Goal: Information Seeking & Learning: Check status

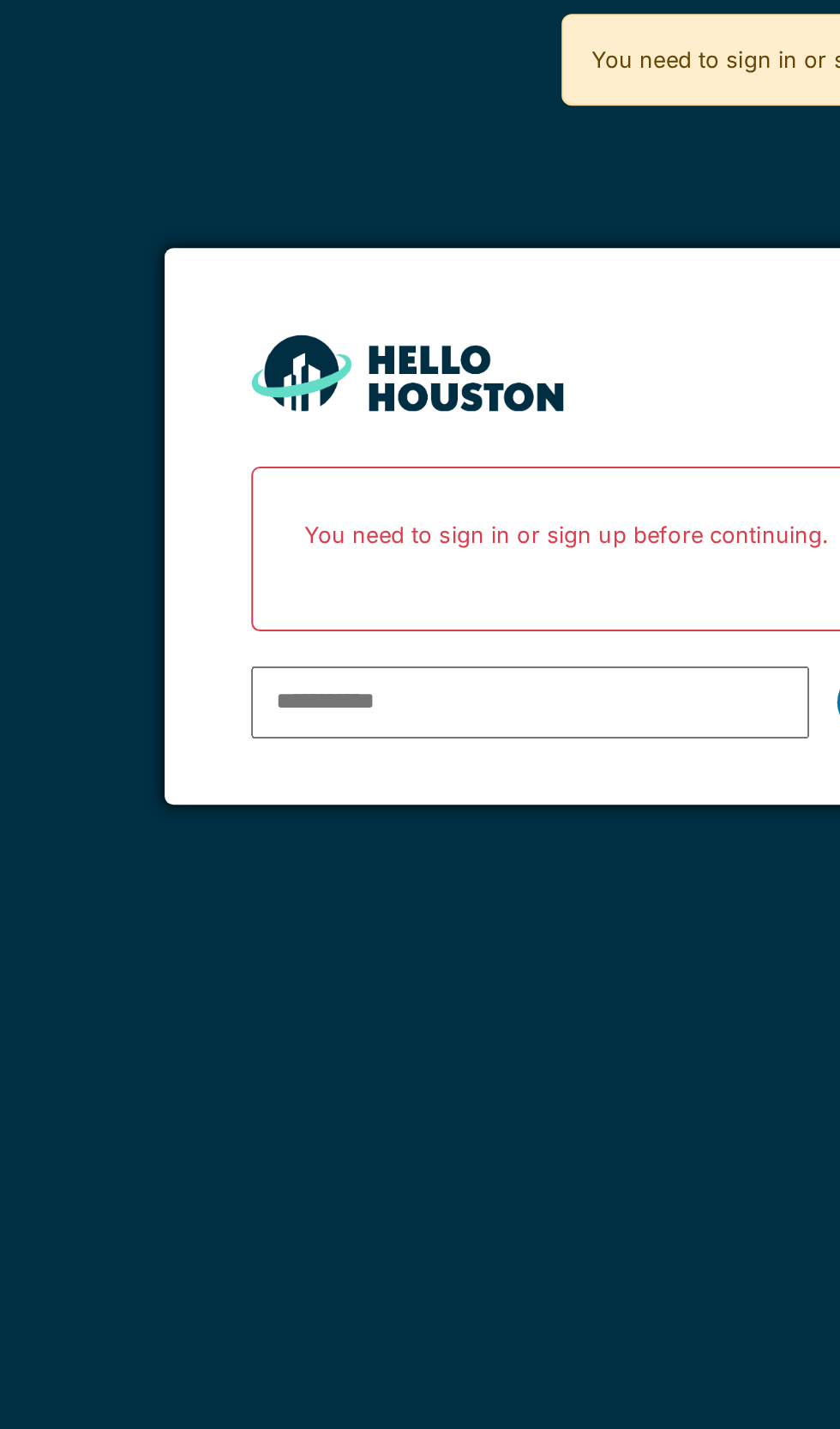
click at [405, 349] on input "email" at bounding box center [396, 347] width 275 height 36
type input "**********"
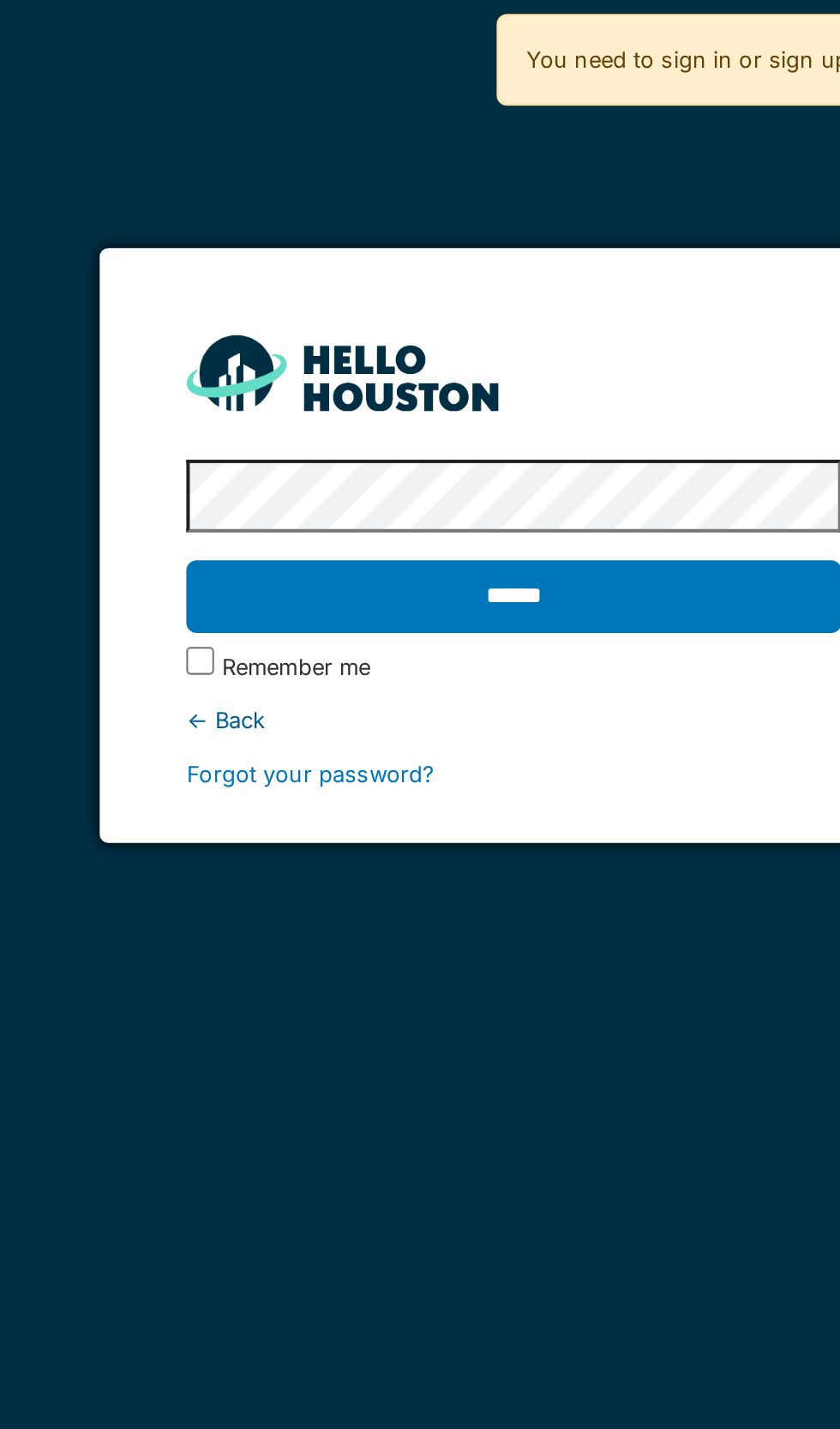
click at [455, 306] on input "******" at bounding box center [419, 295] width 323 height 36
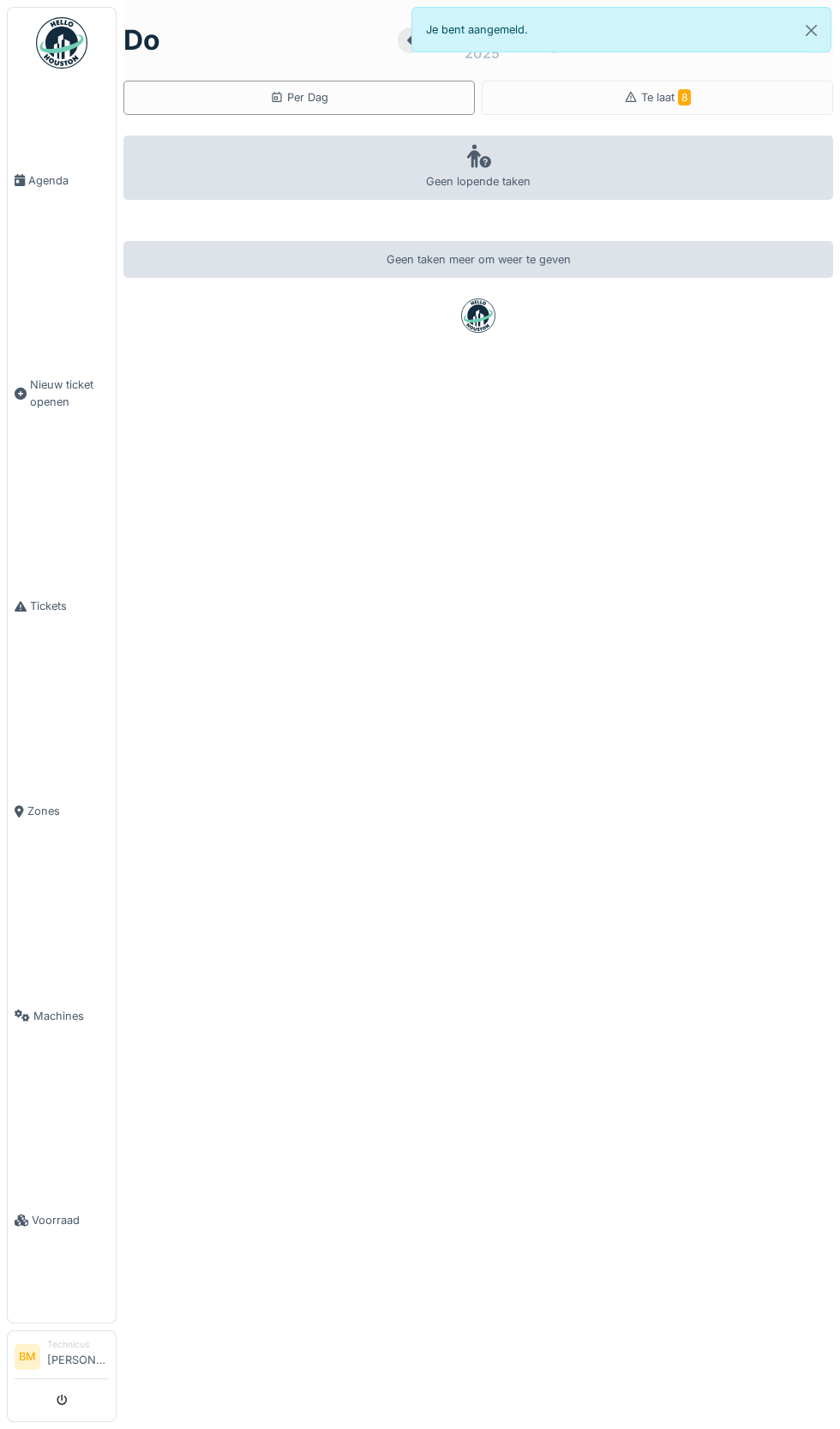
click at [57, 649] on link "Tickets" at bounding box center [62, 607] width 108 height 205
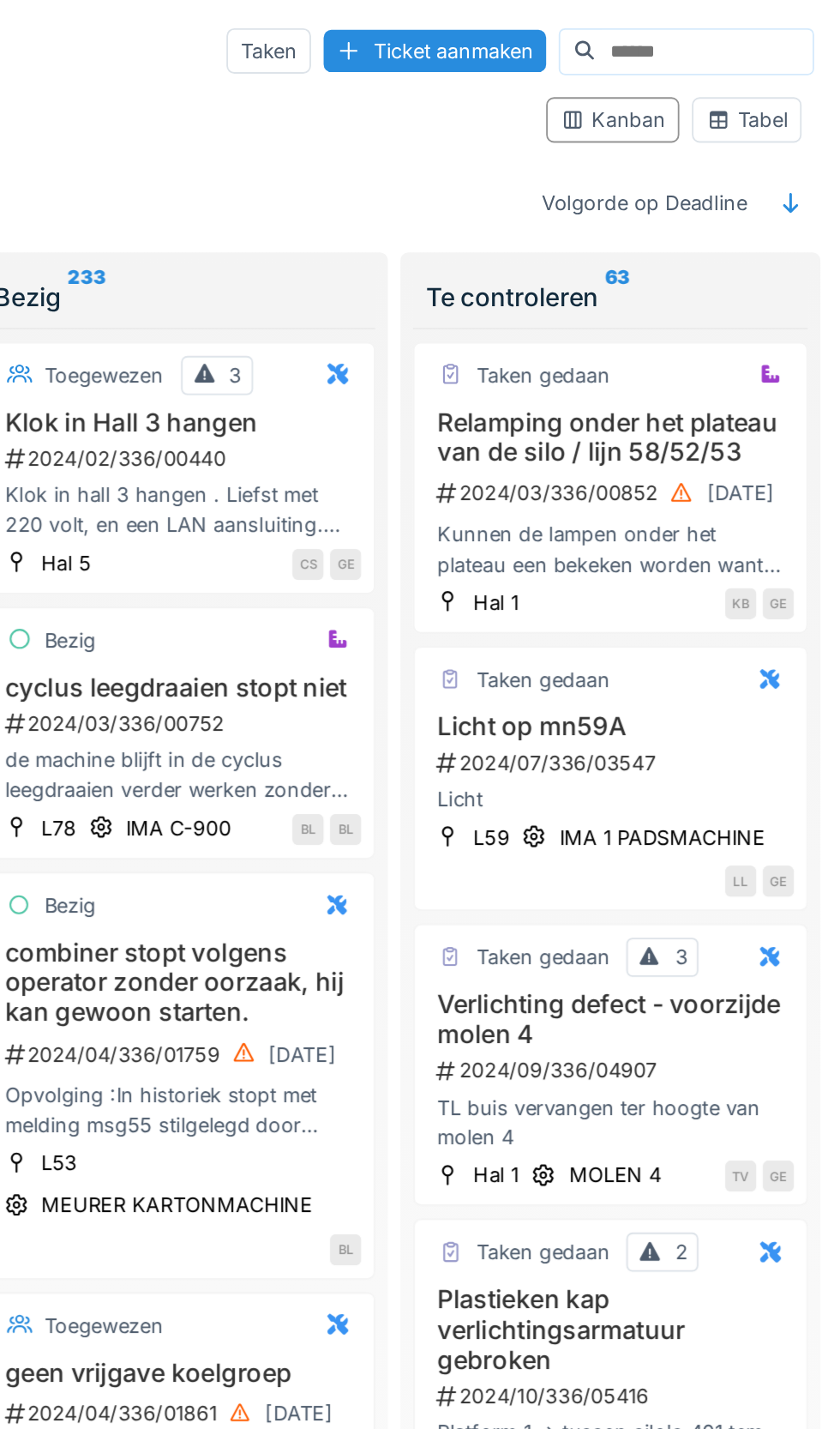
scroll to position [980, 0]
click at [715, 28] on input at bounding box center [766, 28] width 119 height 24
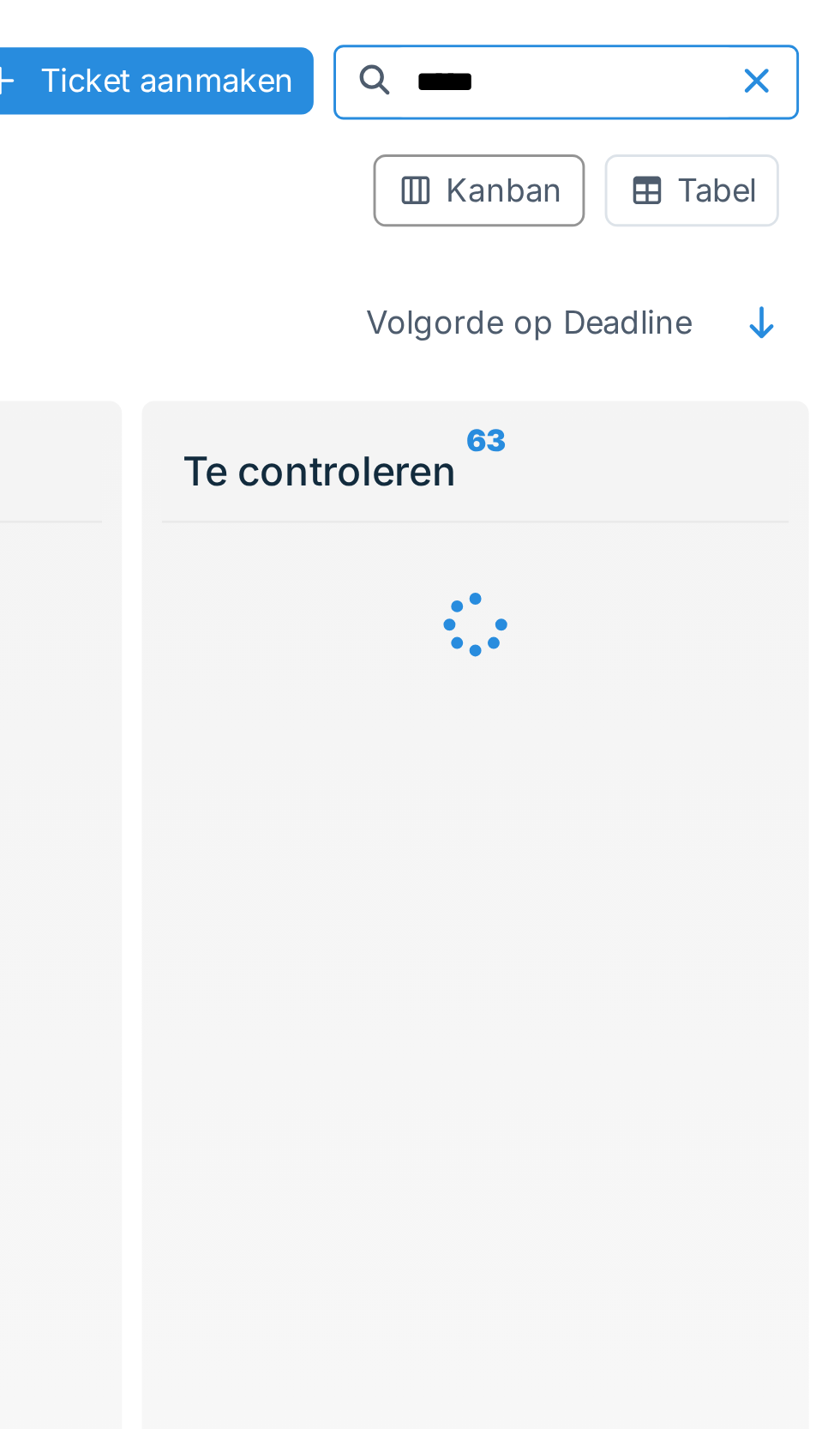
scroll to position [0, 0]
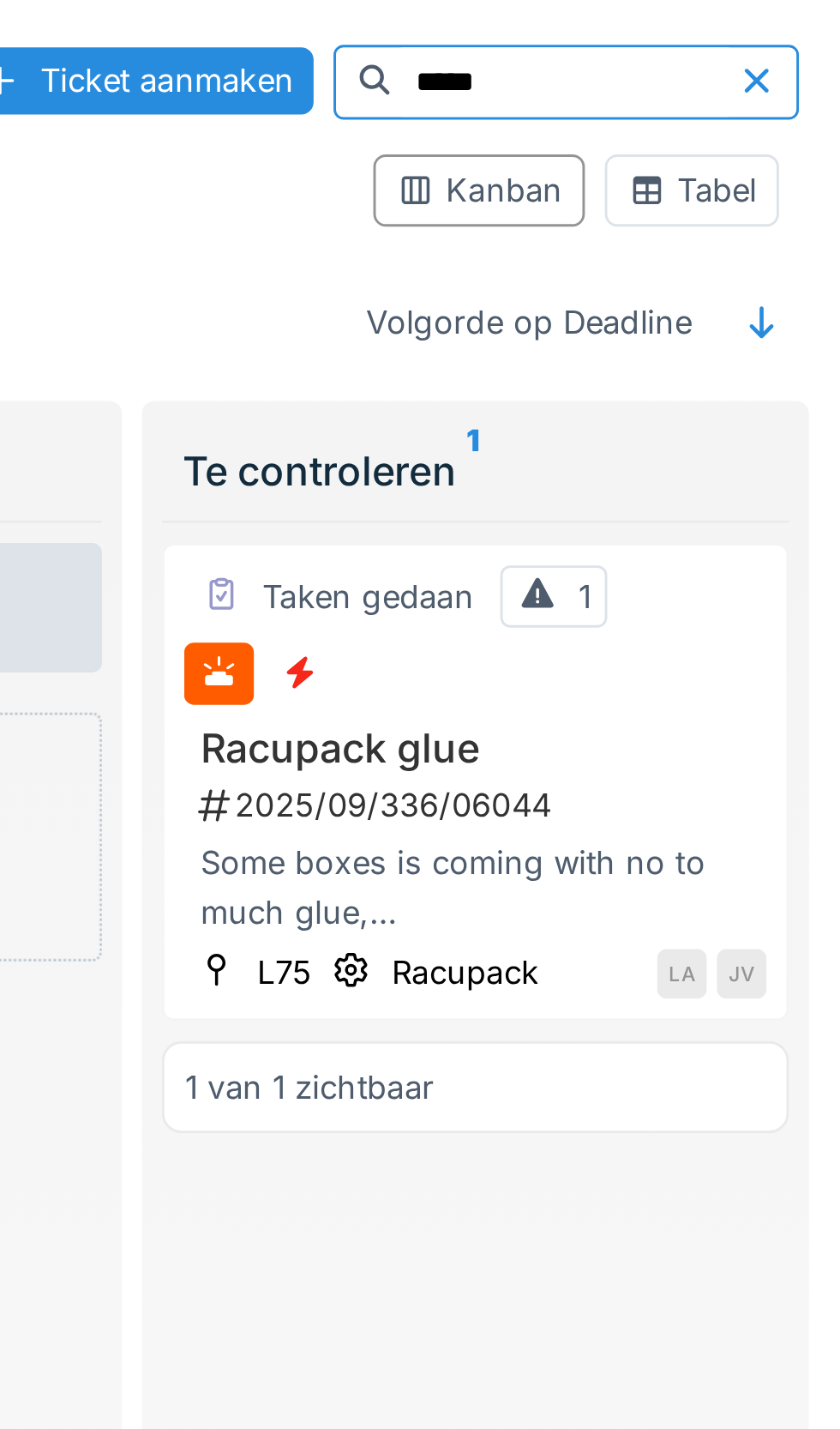
type input "*****"
click at [713, 334] on div "Racupack" at bounding box center [710, 335] width 50 height 16
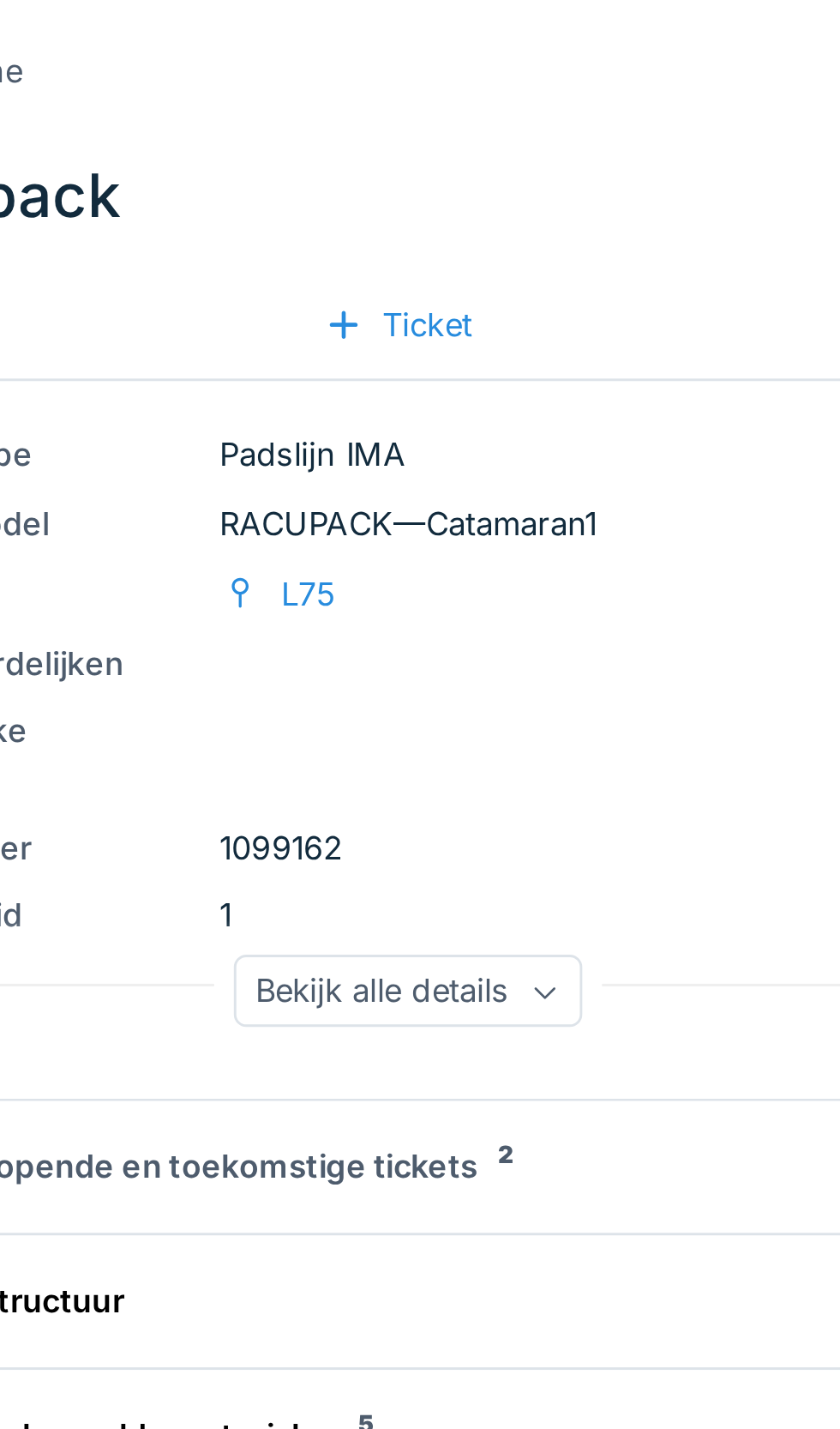
click at [717, 405] on div "Lopende en toekomstige tickets 2" at bounding box center [687, 402] width 330 height 16
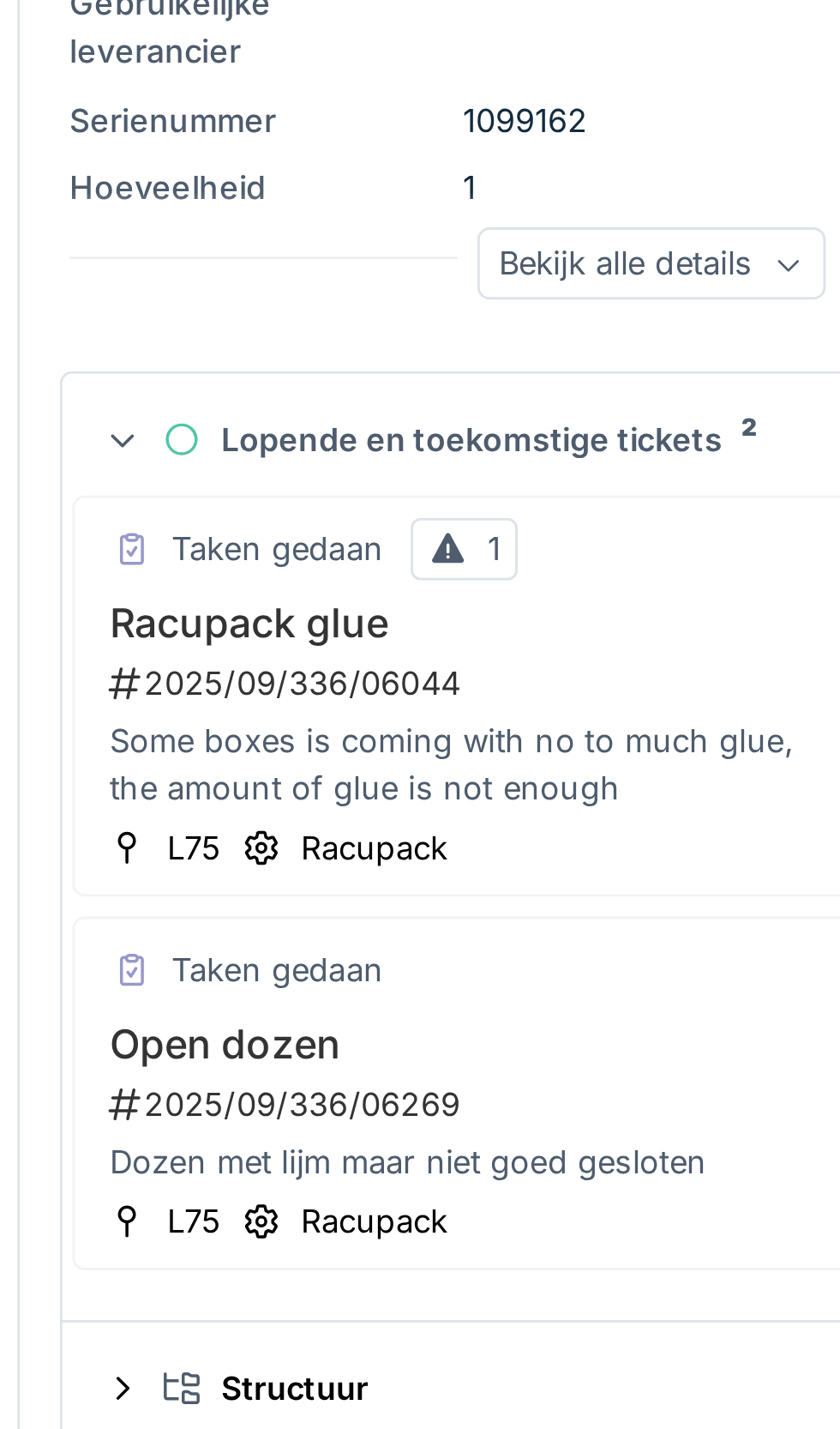
click at [598, 639] on div "2025/09/336/06269" at bounding box center [689, 631] width 373 height 16
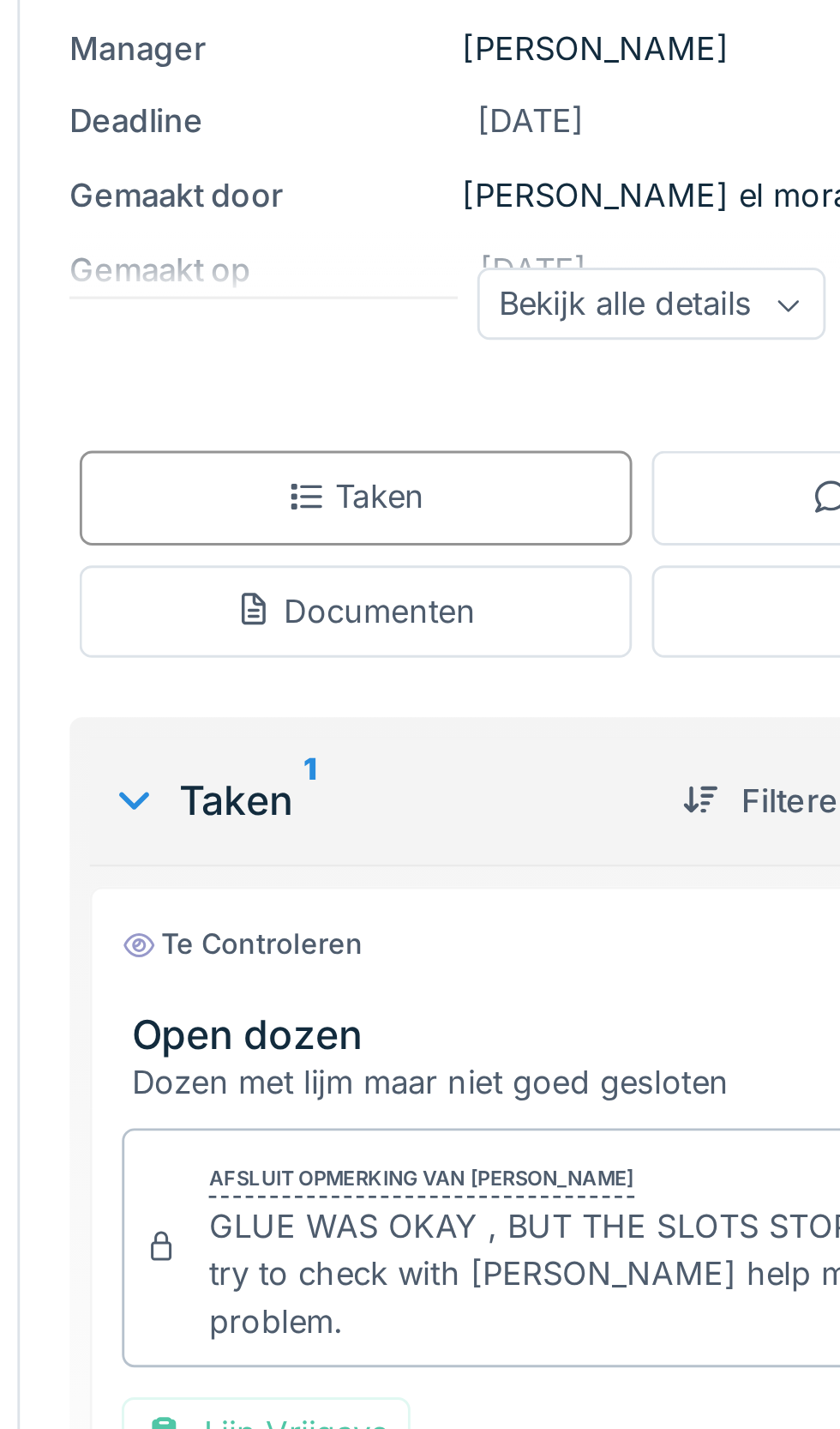
click at [726, 363] on div "Bekijk alle details" at bounding box center [691, 363] width 120 height 25
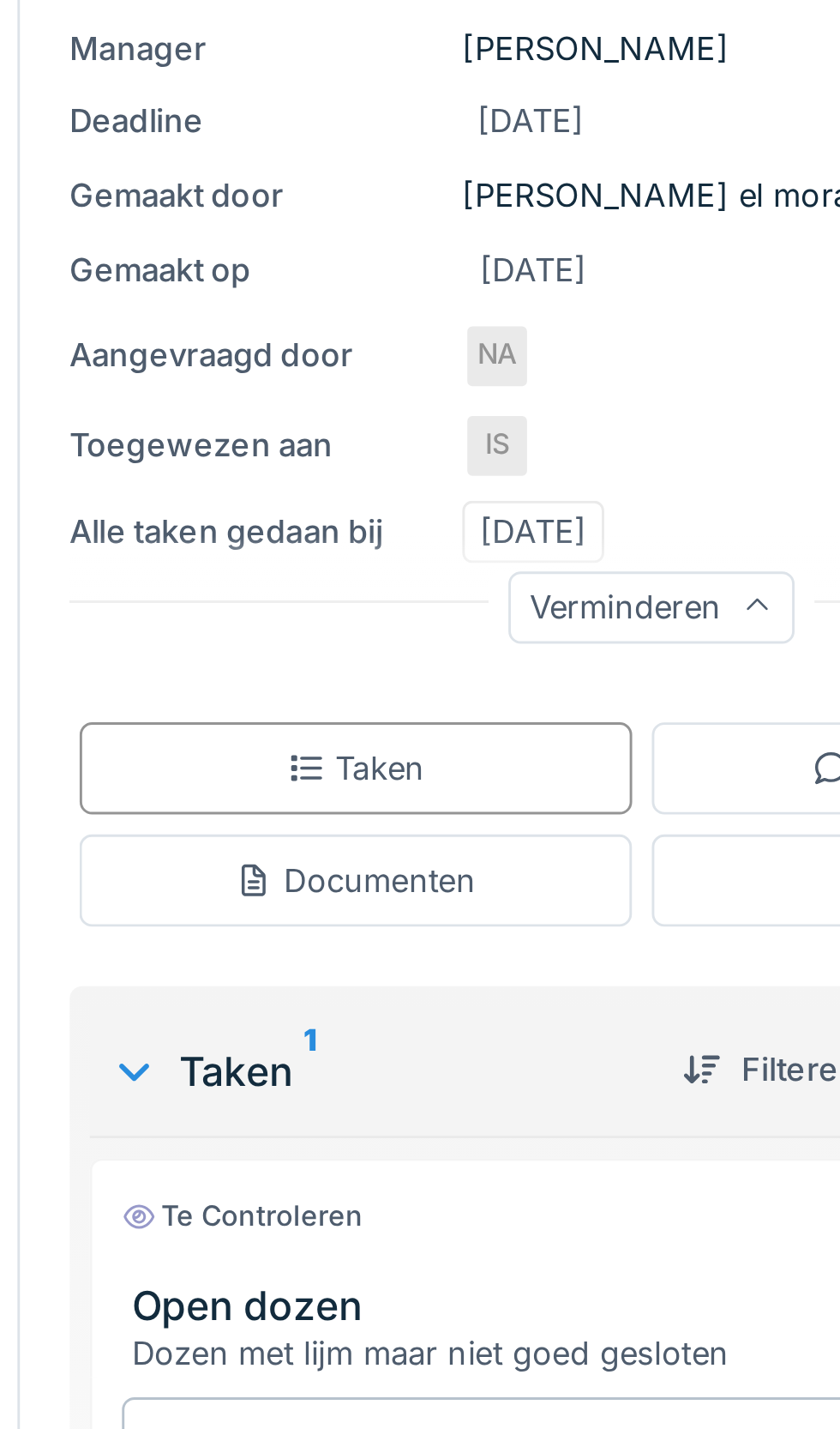
click at [648, 563] on div "Documenten" at bounding box center [589, 560] width 191 height 31
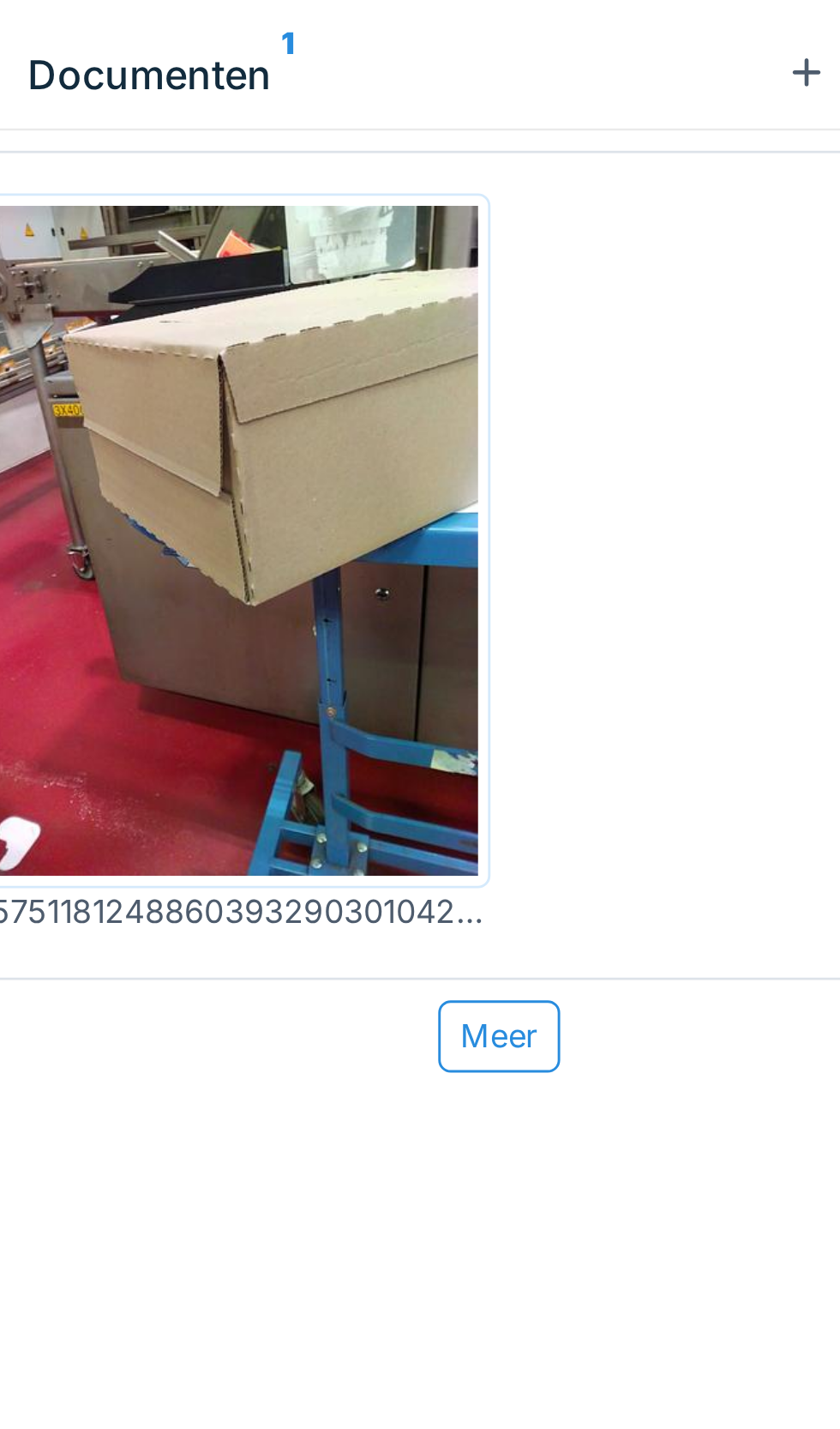
scroll to position [0, 67]
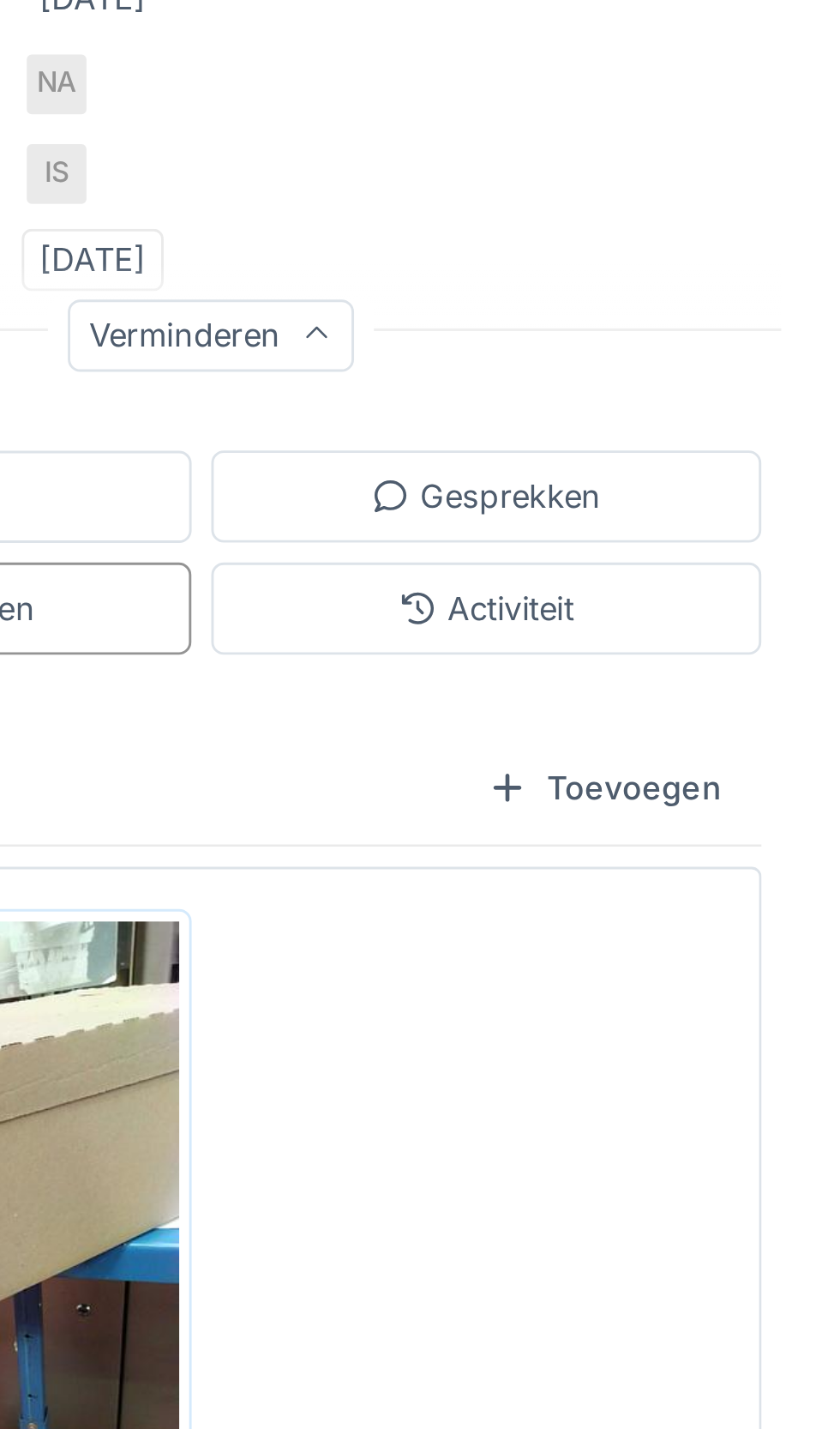
click at [755, 519] on div "Gesprekken" at bounding box center [718, 522] width 80 height 16
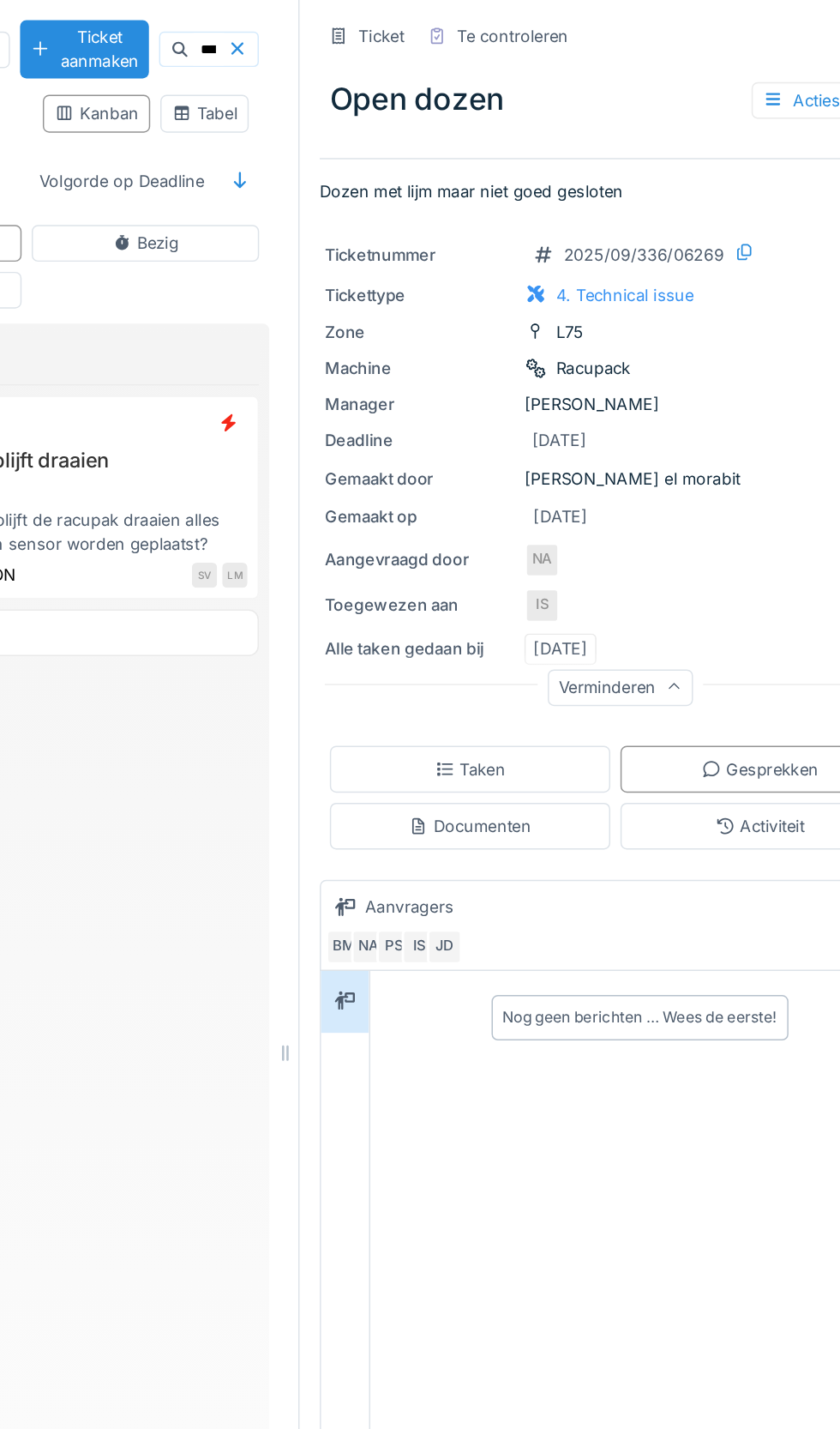
scroll to position [0, 0]
